Goal: Information Seeking & Learning: Learn about a topic

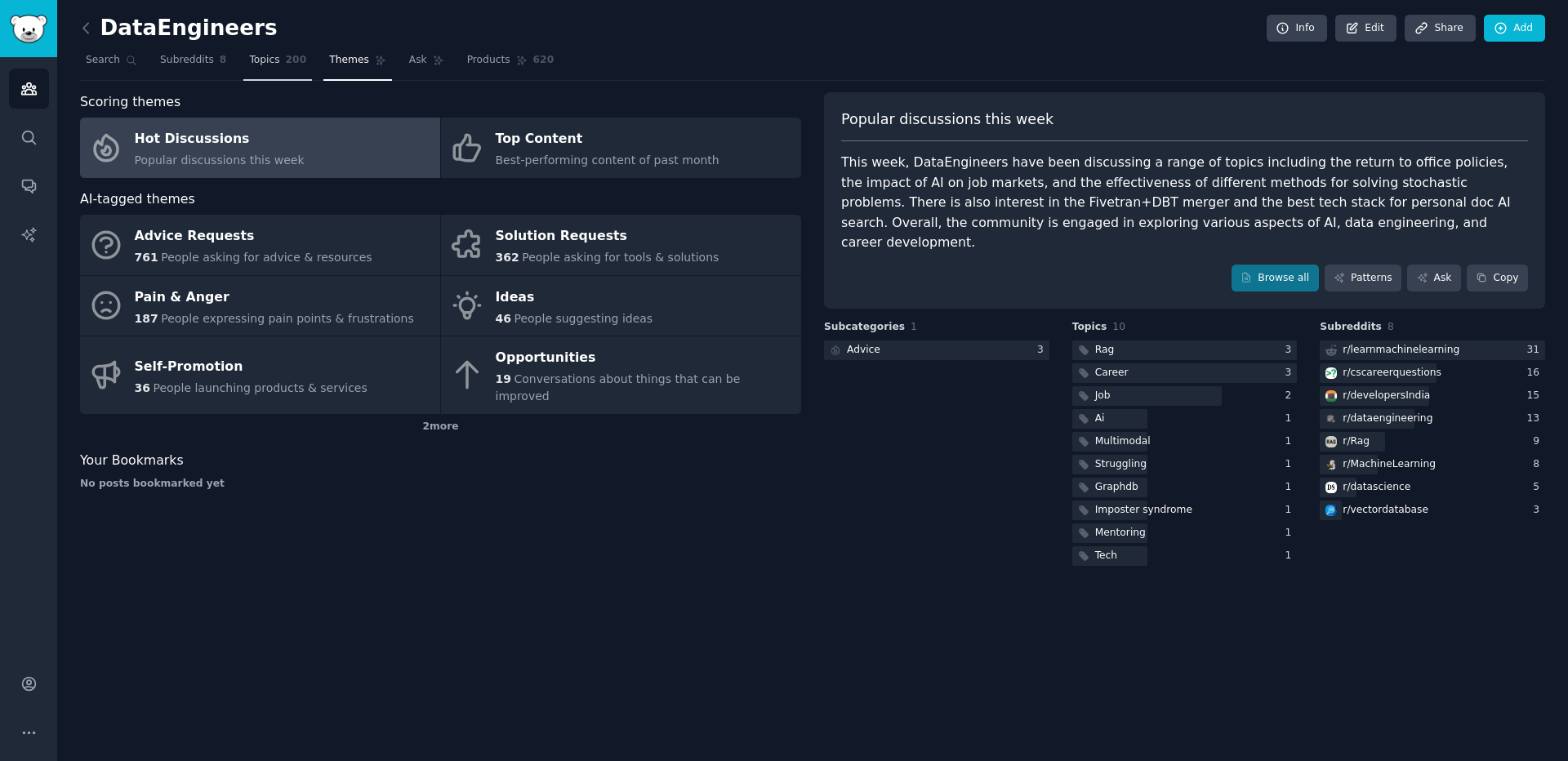
click at [247, 53] on link "Topics 200" at bounding box center [277, 64] width 68 height 34
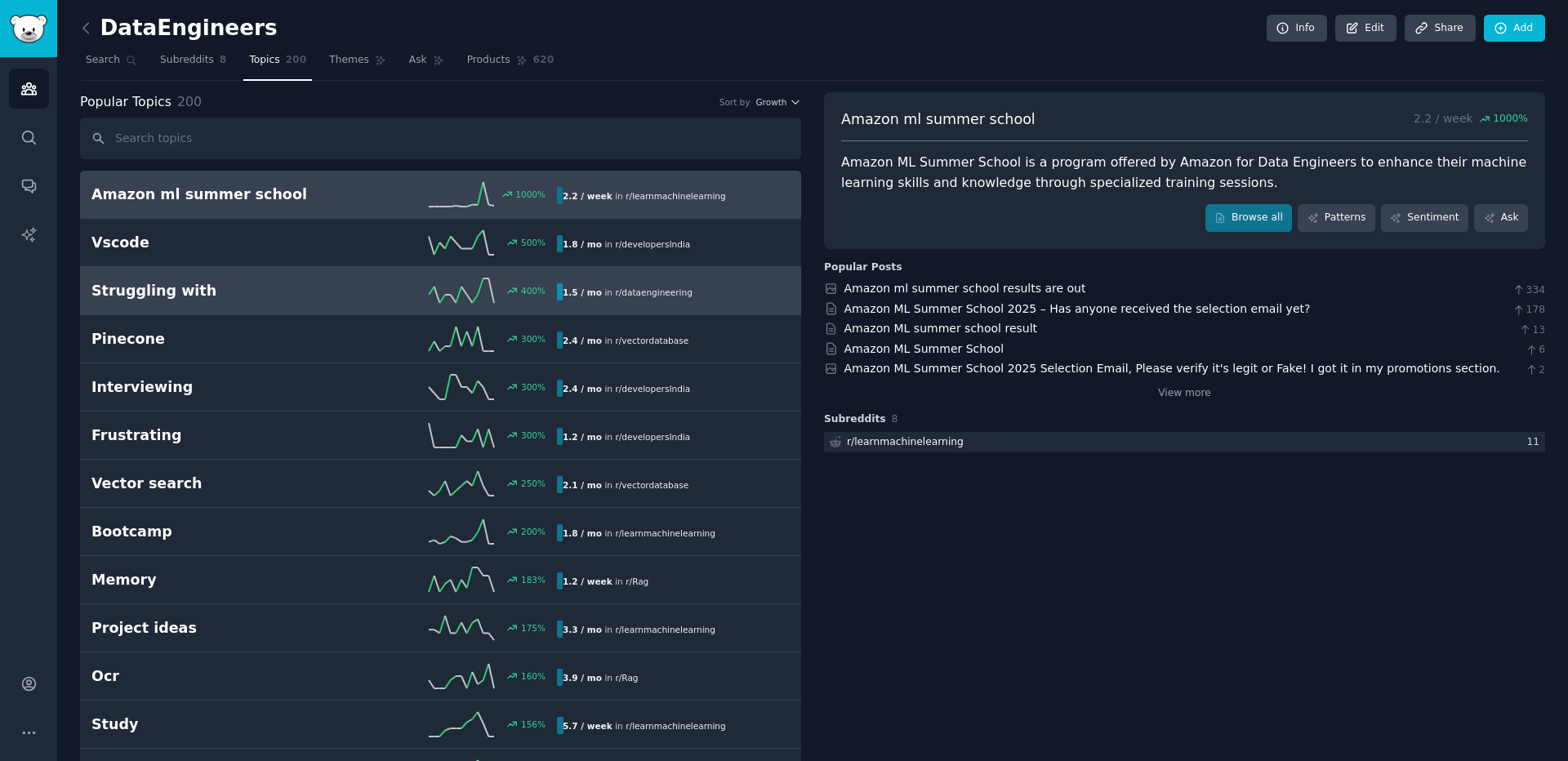
click at [687, 294] on div "1.5 / mo in r/ dataengineering" at bounding box center [667, 291] width 221 height 17
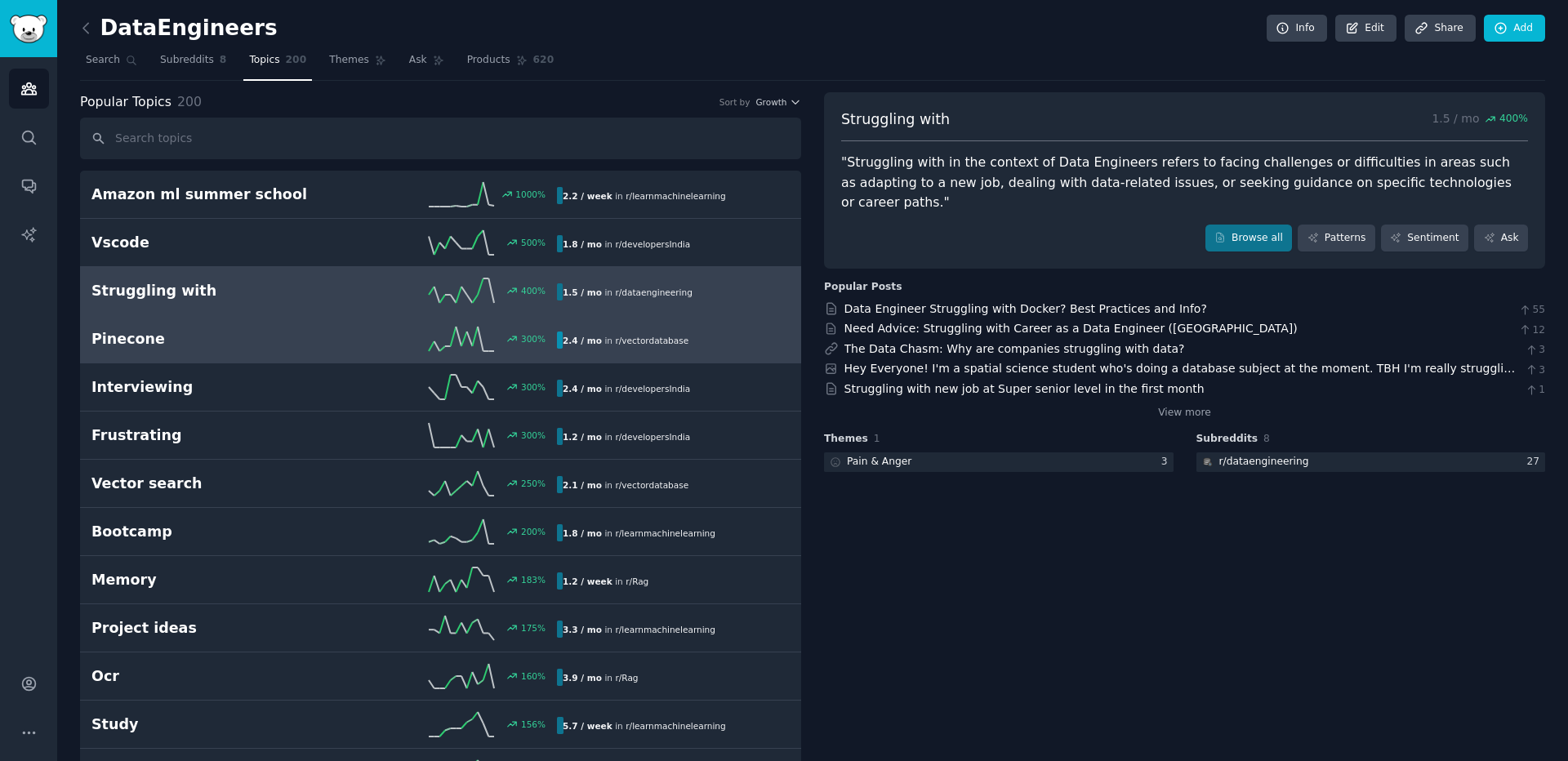
click at [662, 349] on div "2.4 / mo in r/ vectordatabase" at bounding box center [625, 340] width 138 height 17
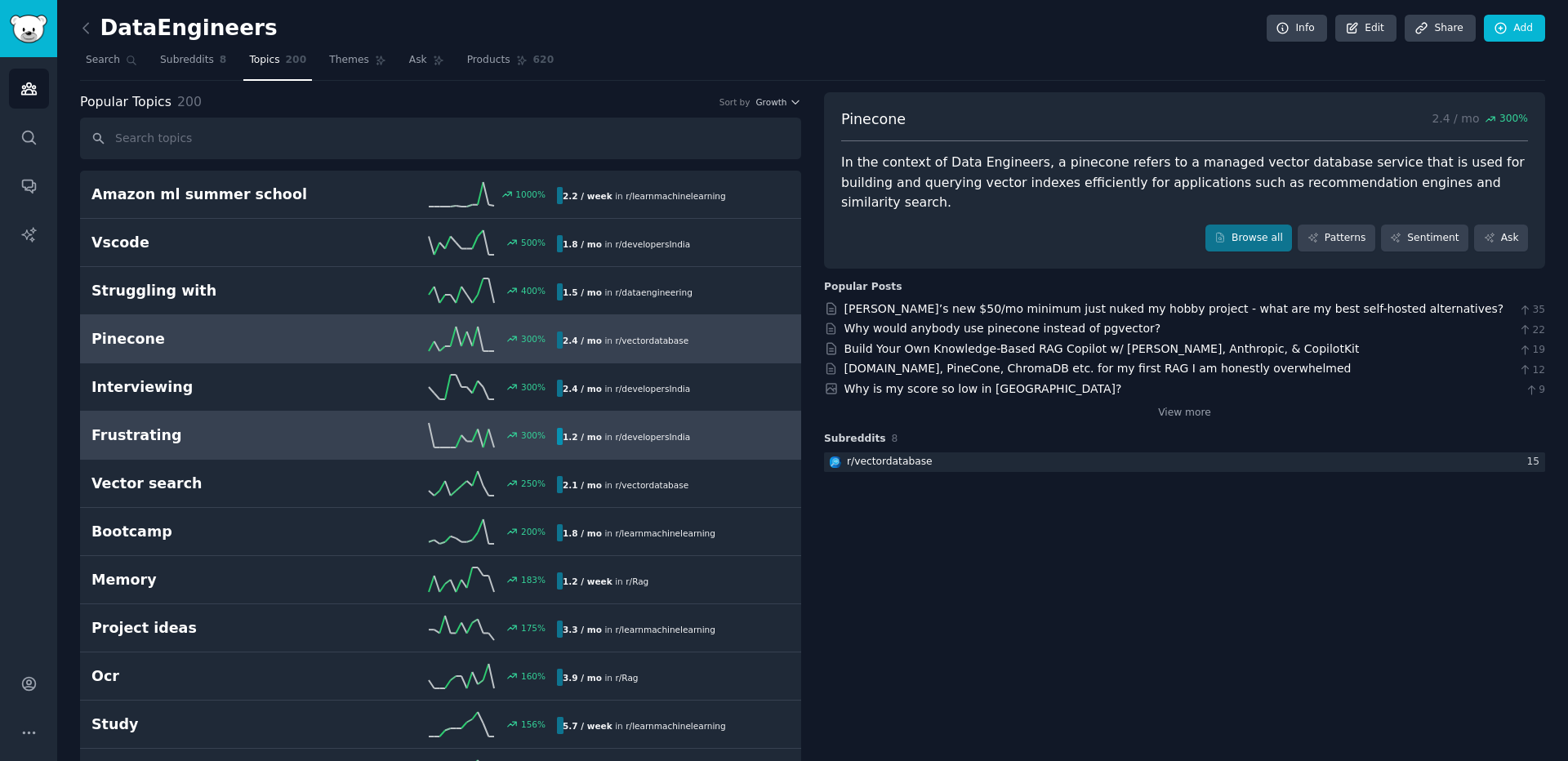
click at [653, 431] on span "r/ developersIndia" at bounding box center [653, 437] width 75 height 12
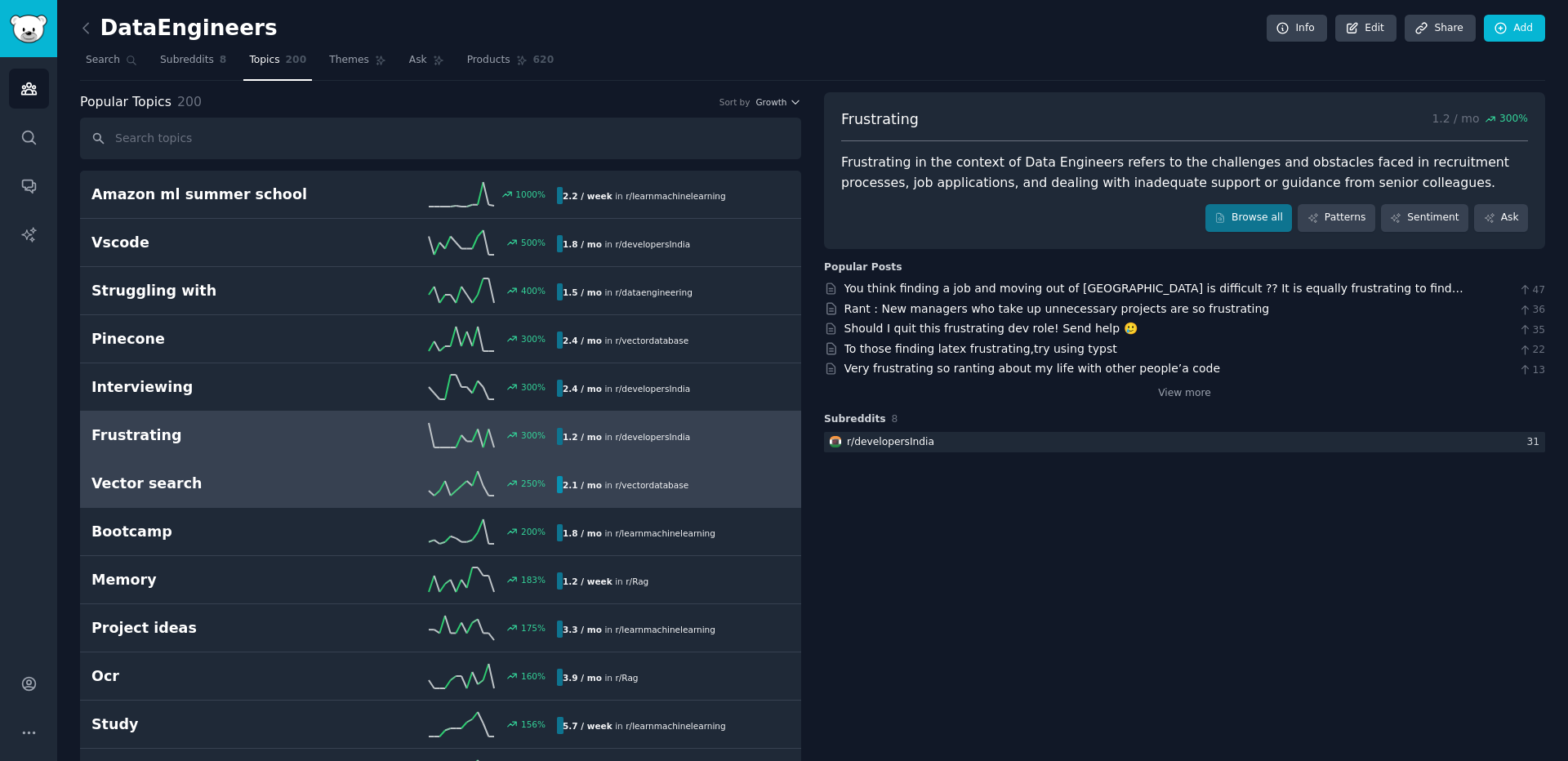
click at [422, 492] on div "250 %" at bounding box center [440, 484] width 233 height 25
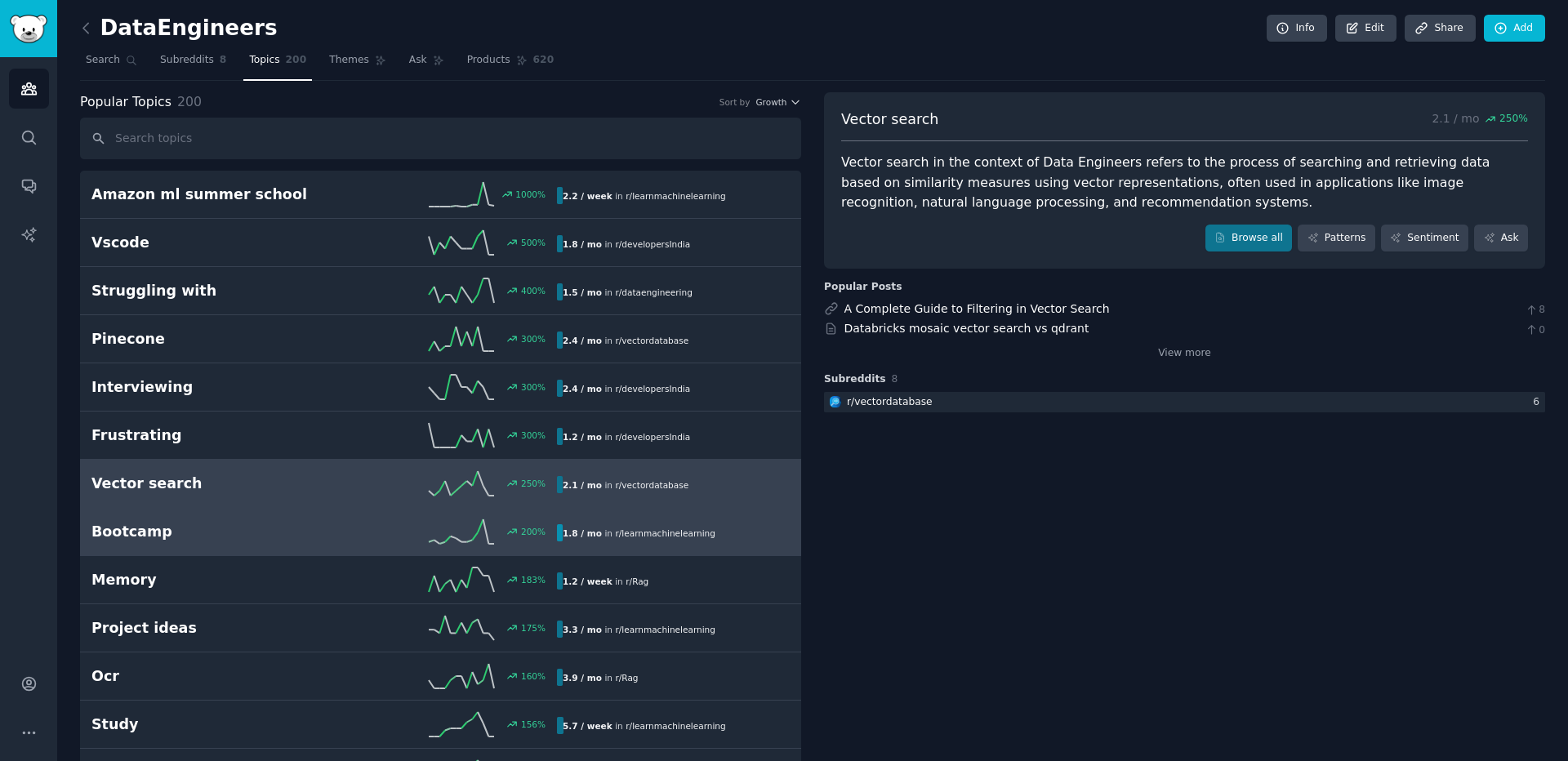
click at [714, 540] on div "1.8 / mo in r/ learnmachinelearning" at bounding box center [667, 532] width 221 height 17
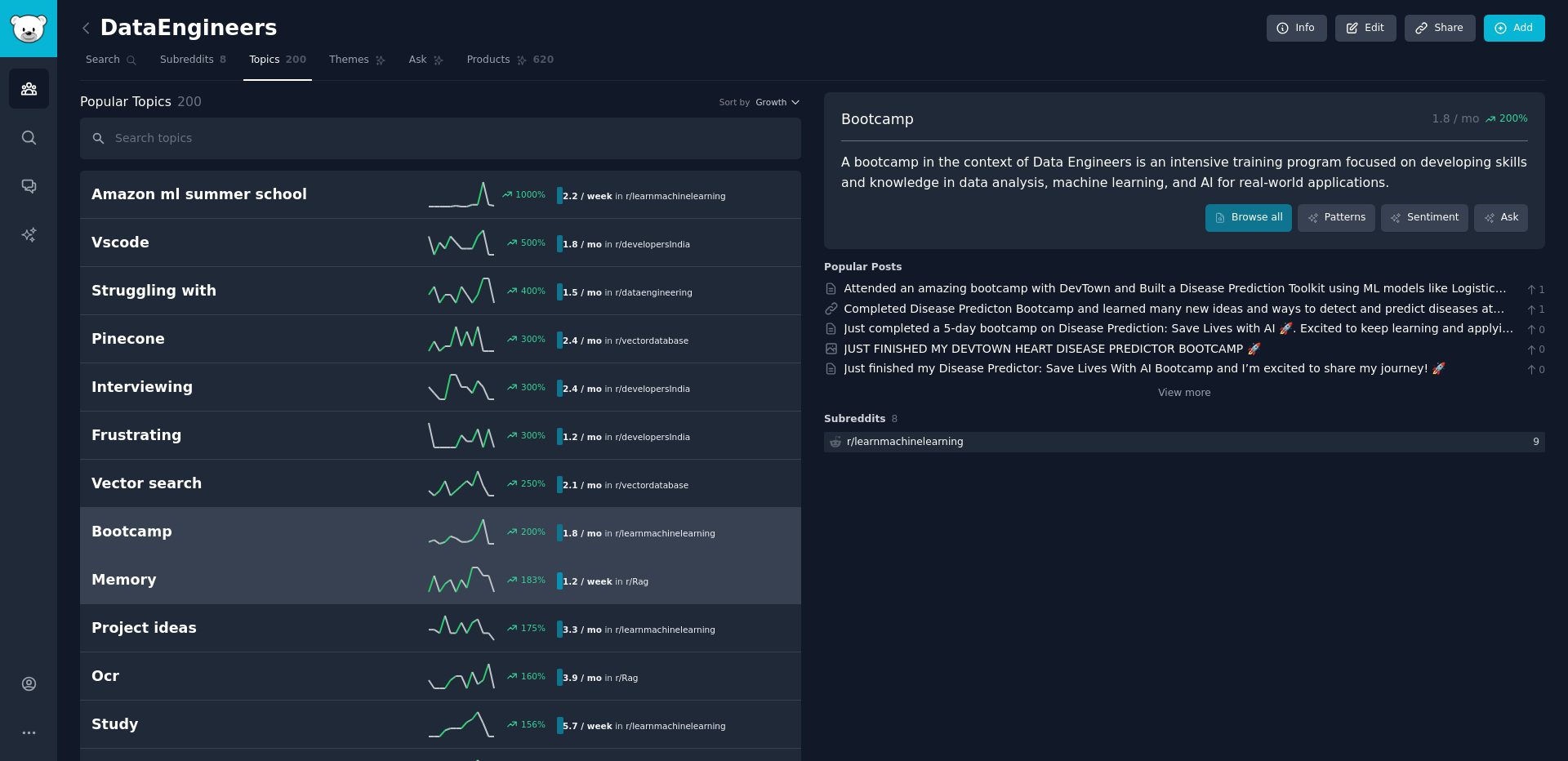
click at [300, 575] on h2 "Memory" at bounding box center [207, 580] width 233 height 21
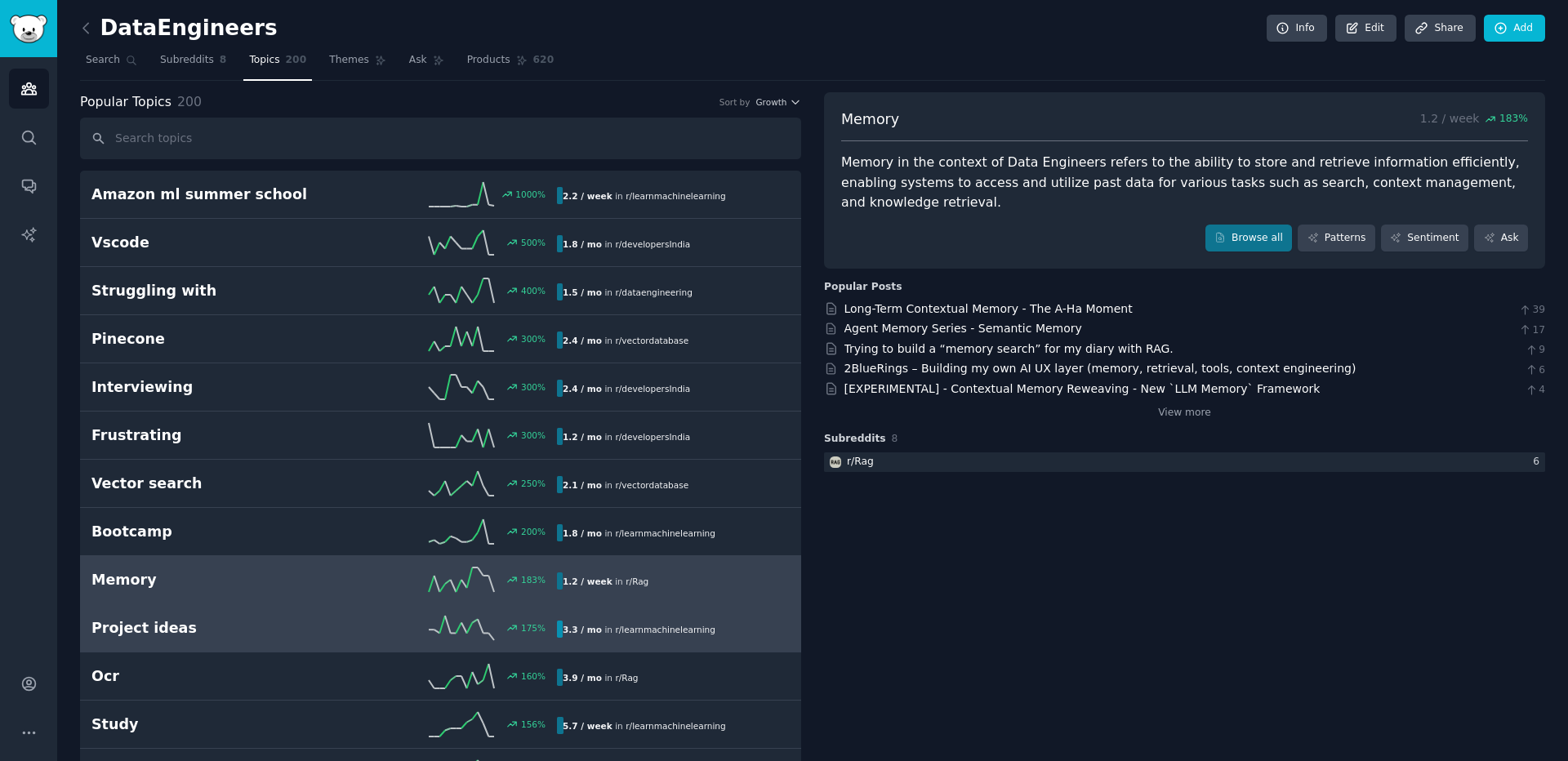
click at [641, 616] on div "Project ideas 175 % 3.3 / mo in r/ learnmachinelearning" at bounding box center [440, 628] width 698 height 25
